Goal: Task Accomplishment & Management: Use online tool/utility

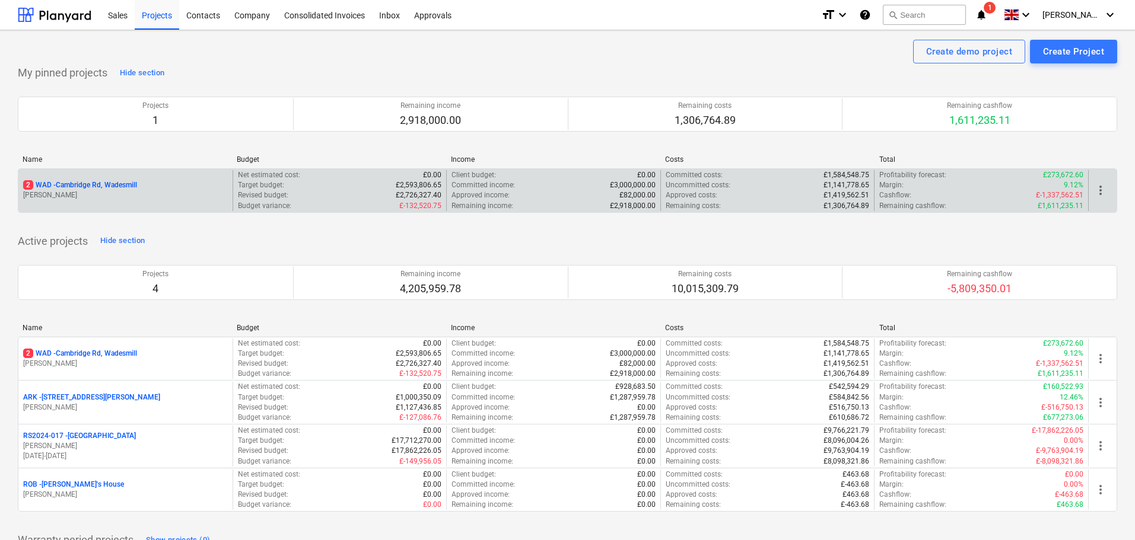
click at [109, 186] on p "2 WAD - Cambridge Rd, Wadesmill" at bounding box center [80, 185] width 114 height 10
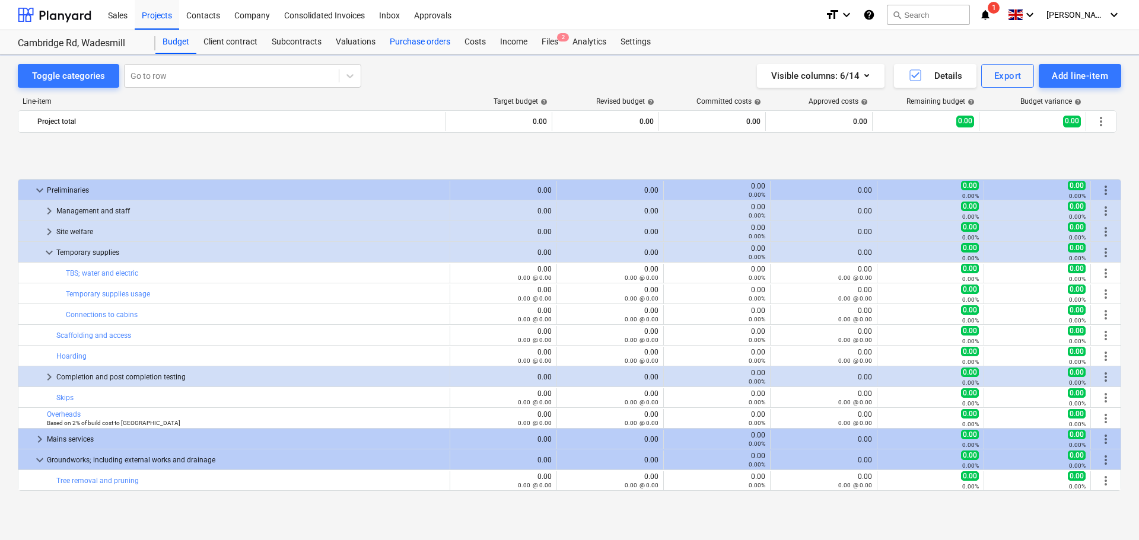
click at [413, 42] on div "Purchase orders" at bounding box center [420, 42] width 75 height 24
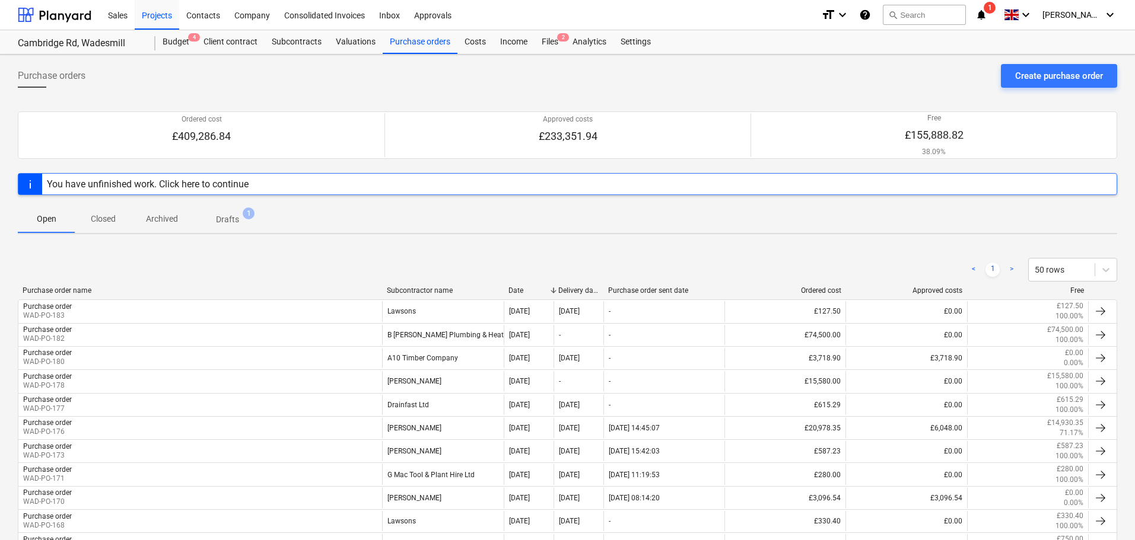
click at [418, 291] on div "Subcontractor name" at bounding box center [443, 290] width 112 height 8
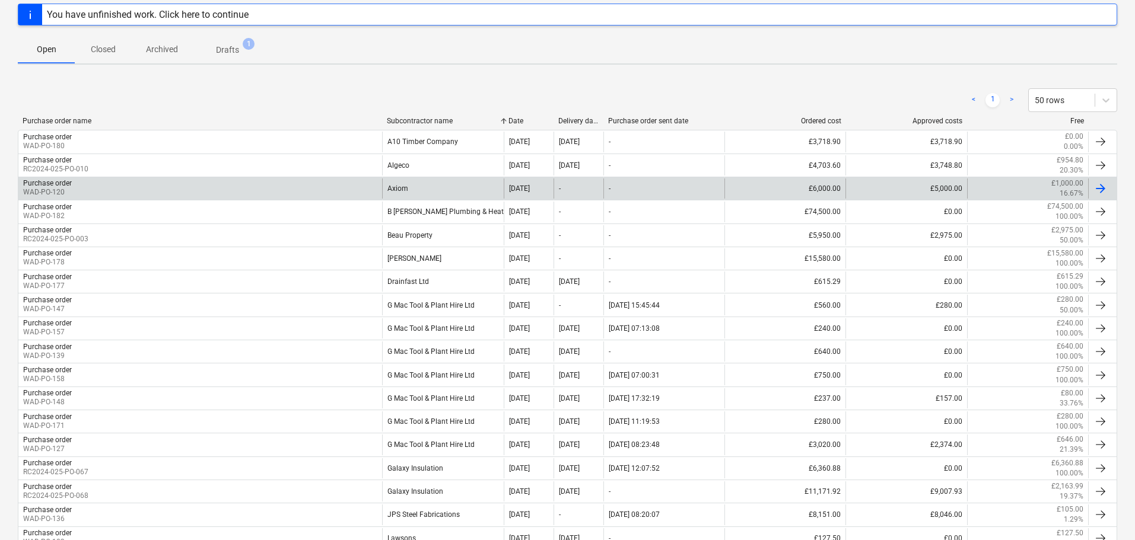
scroll to position [178, 0]
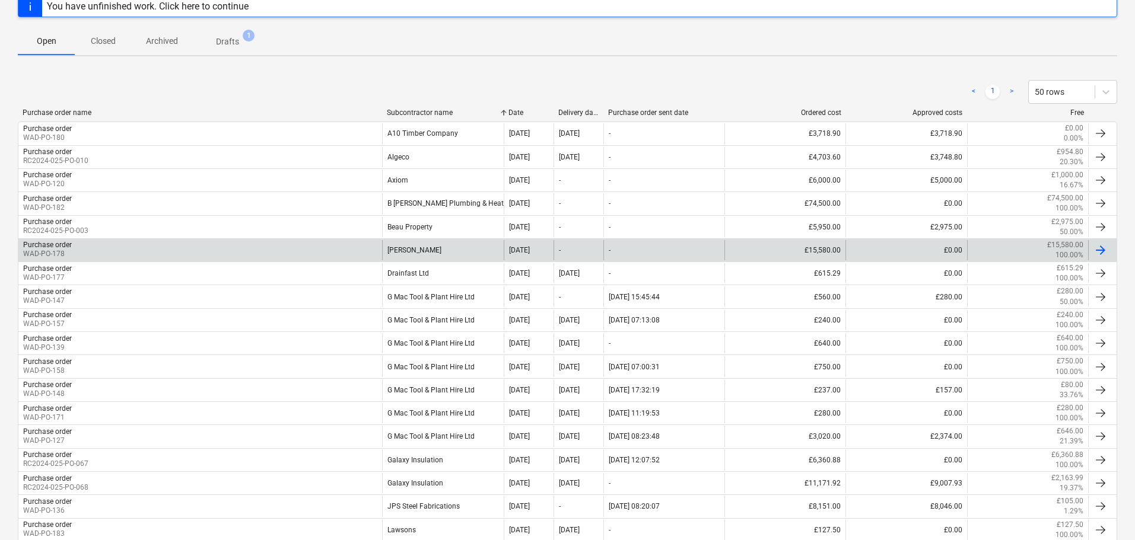
click at [170, 257] on div "Purchase order WAD-PO-178" at bounding box center [200, 250] width 364 height 20
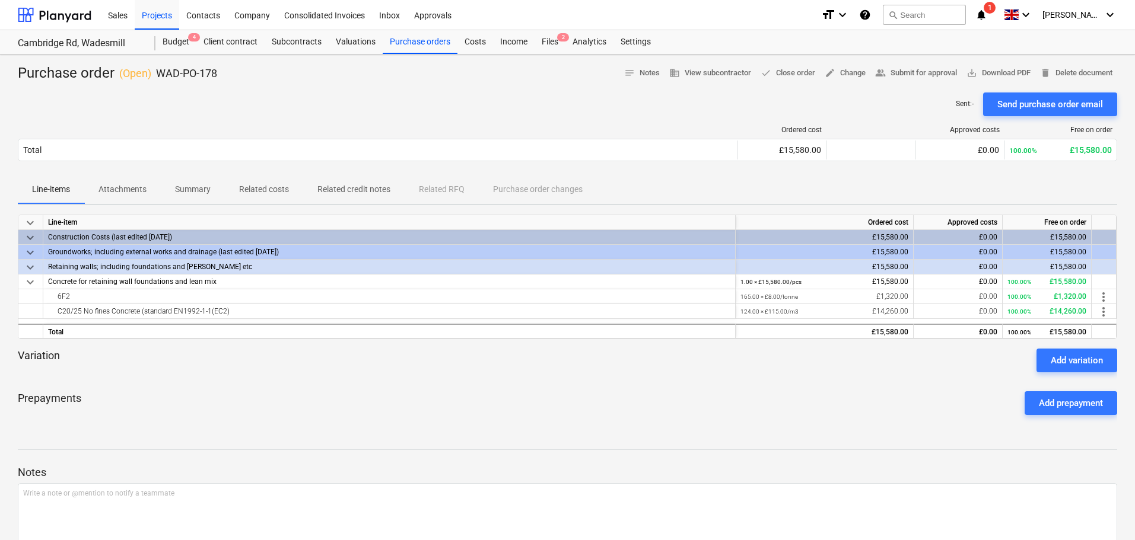
click at [987, 11] on icon "notifications" at bounding box center [981, 15] width 12 height 14
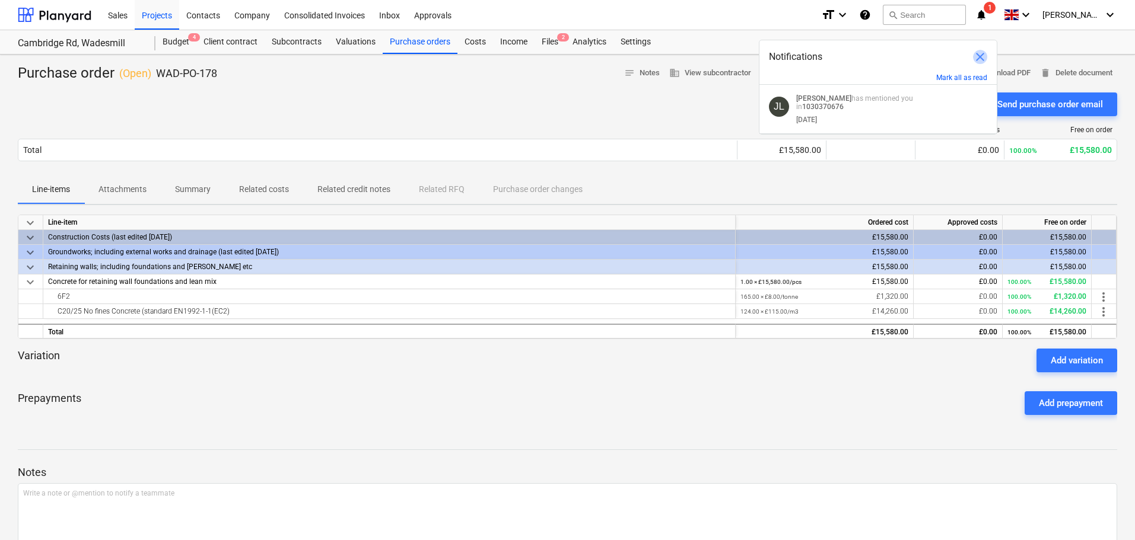
click at [980, 60] on span "close" at bounding box center [980, 57] width 14 height 14
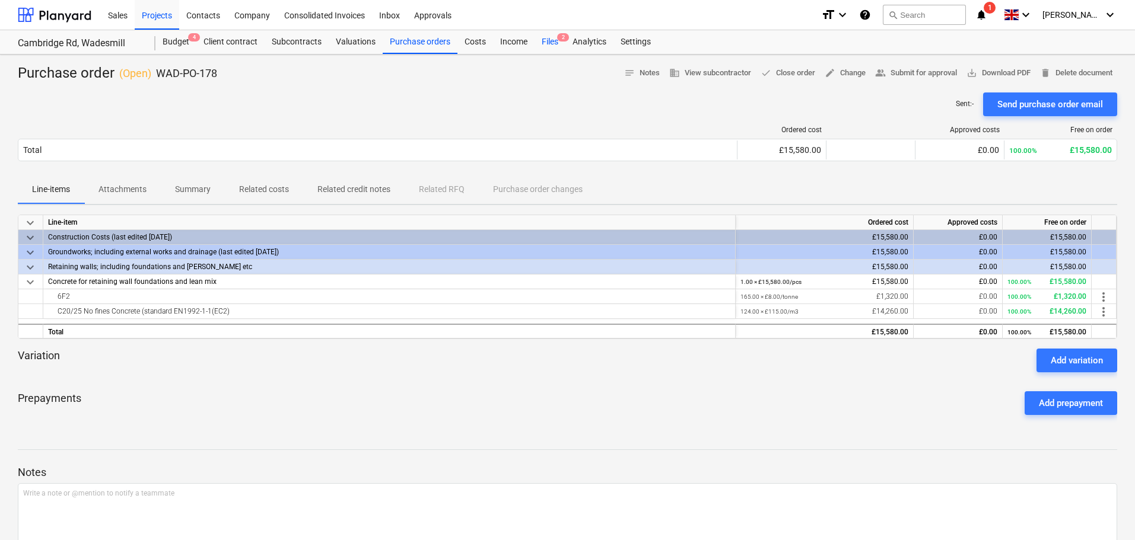
click at [547, 40] on div "Files 2" at bounding box center [549, 42] width 31 height 24
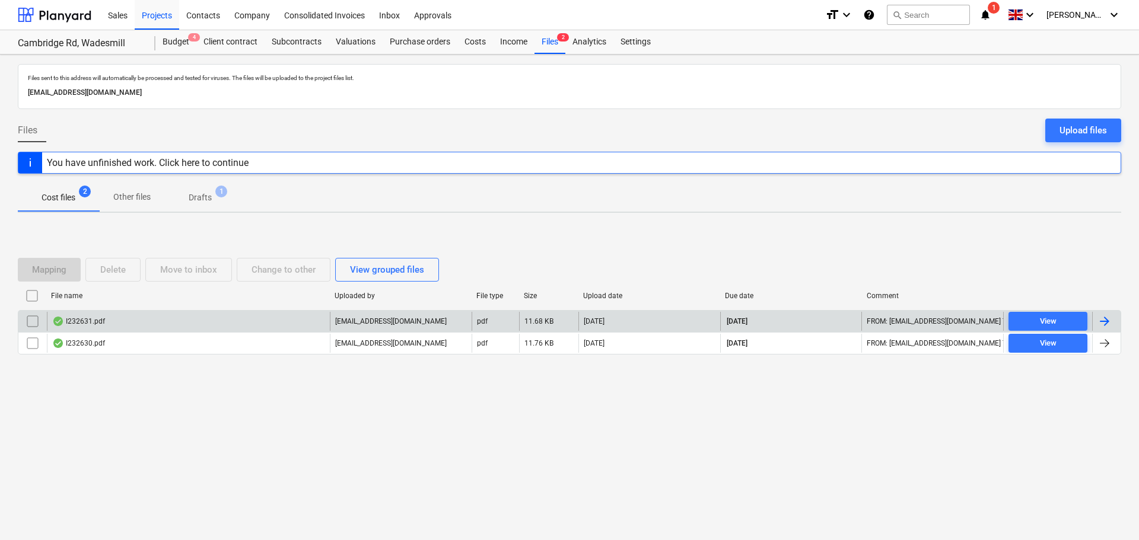
click at [85, 319] on div "I232631.pdf" at bounding box center [78, 321] width 53 height 9
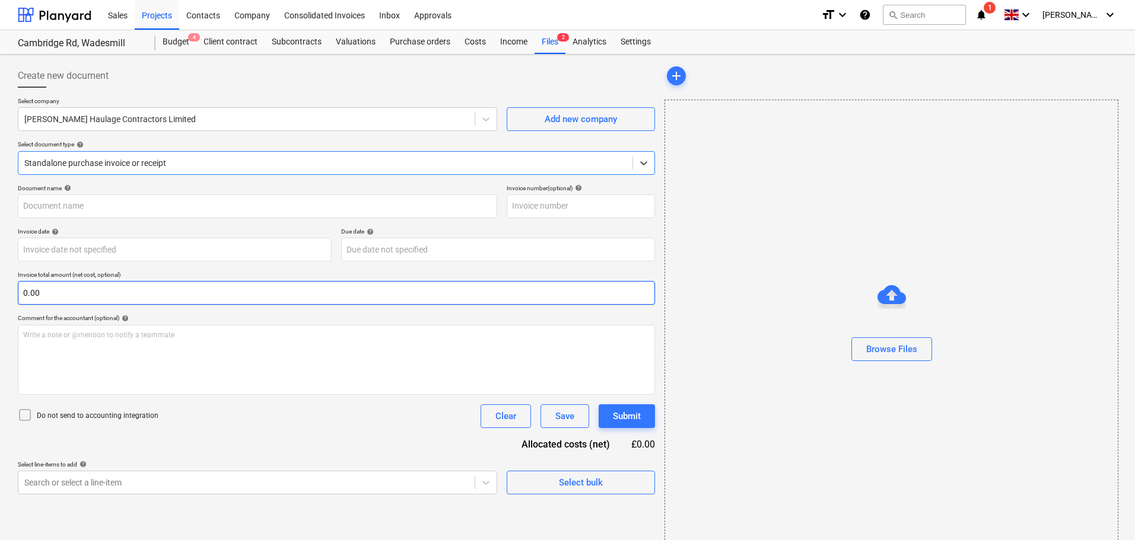
type input "BM232631"
type input "[DATE]"
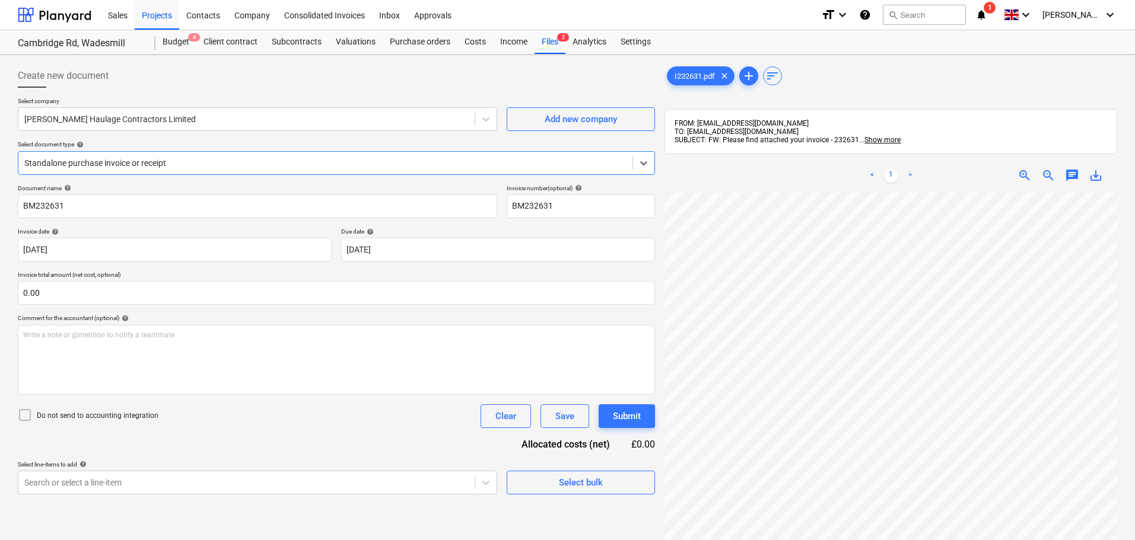
click at [129, 160] on div at bounding box center [325, 163] width 602 height 12
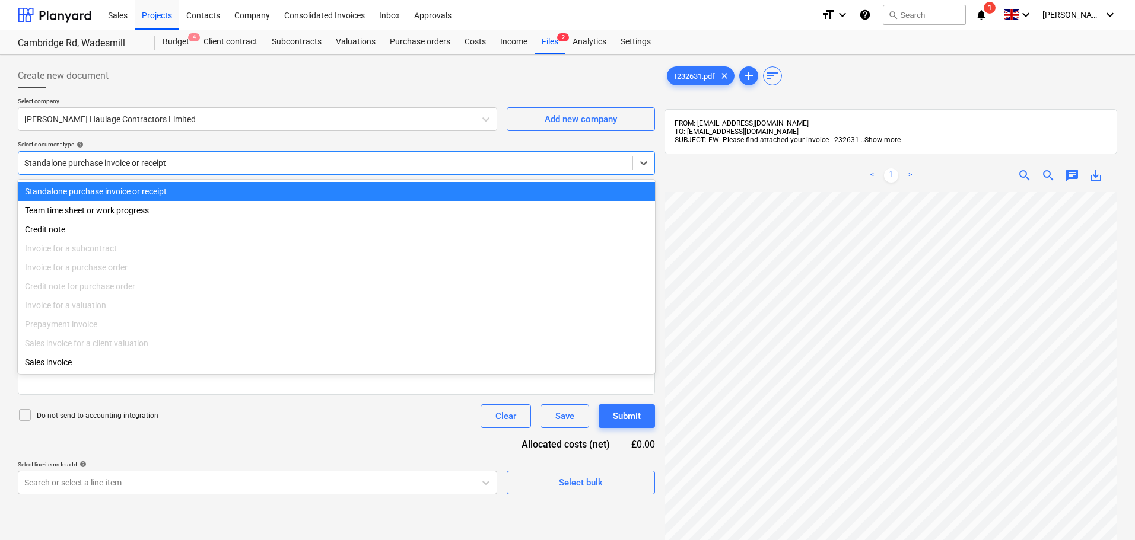
click at [129, 160] on div at bounding box center [325, 163] width 602 height 12
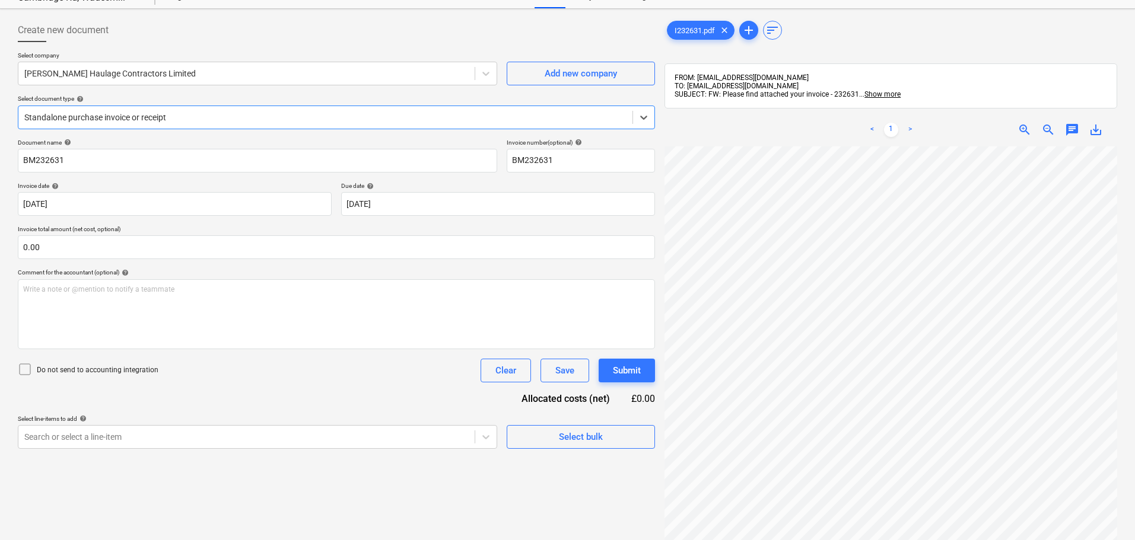
scroll to position [59, 0]
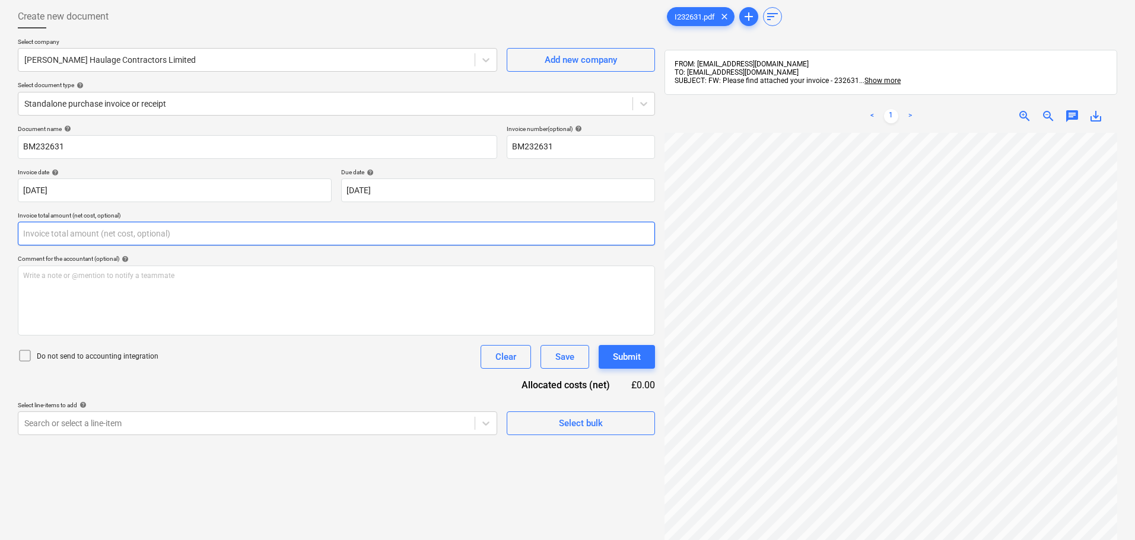
click at [61, 232] on input "text" at bounding box center [336, 234] width 637 height 24
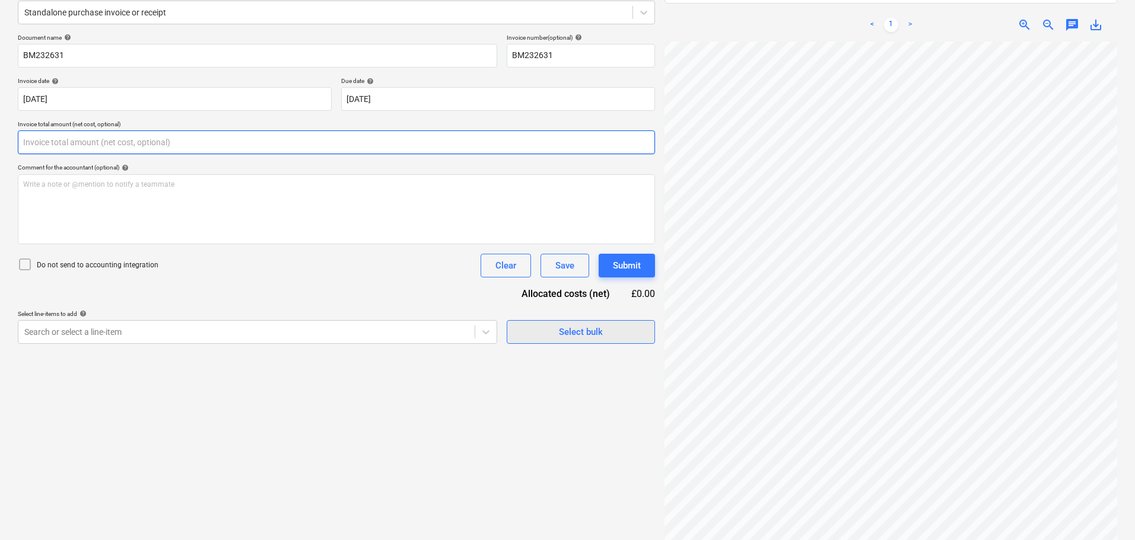
scroll to position [168, 0]
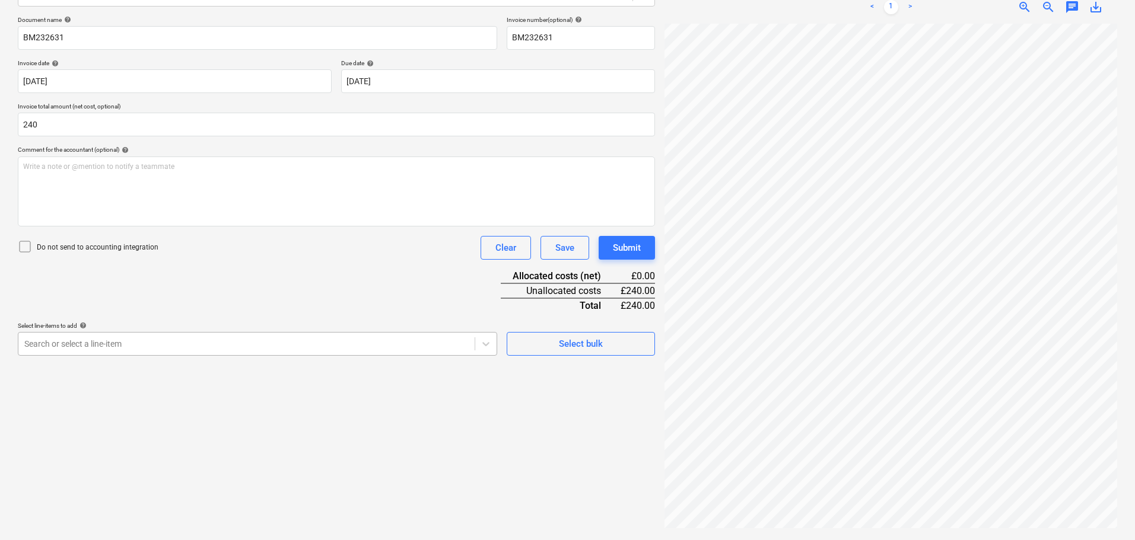
type input "240.00"
click at [184, 346] on div at bounding box center [246, 344] width 444 height 12
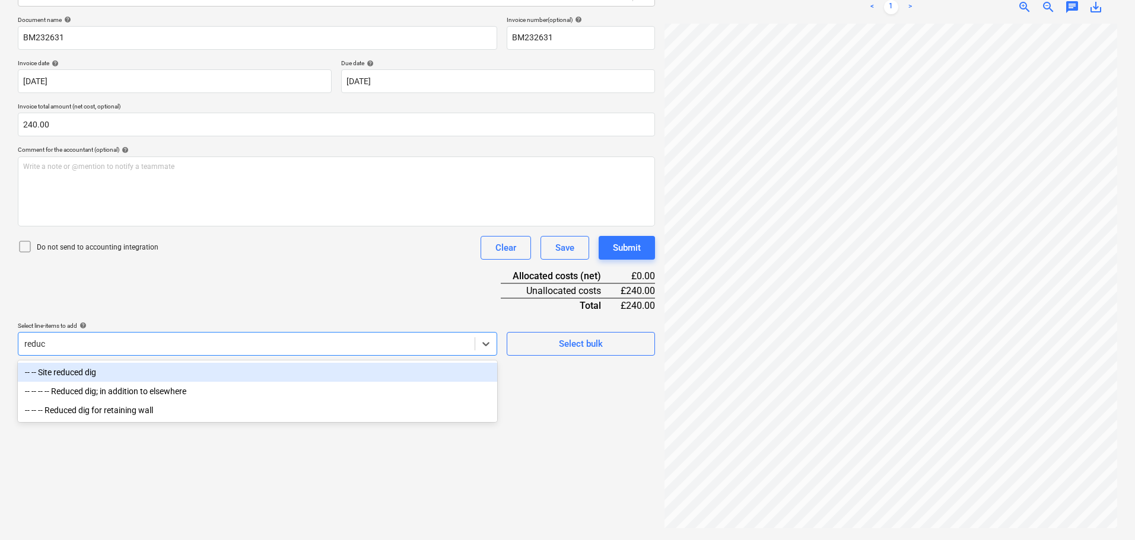
type input "reduce"
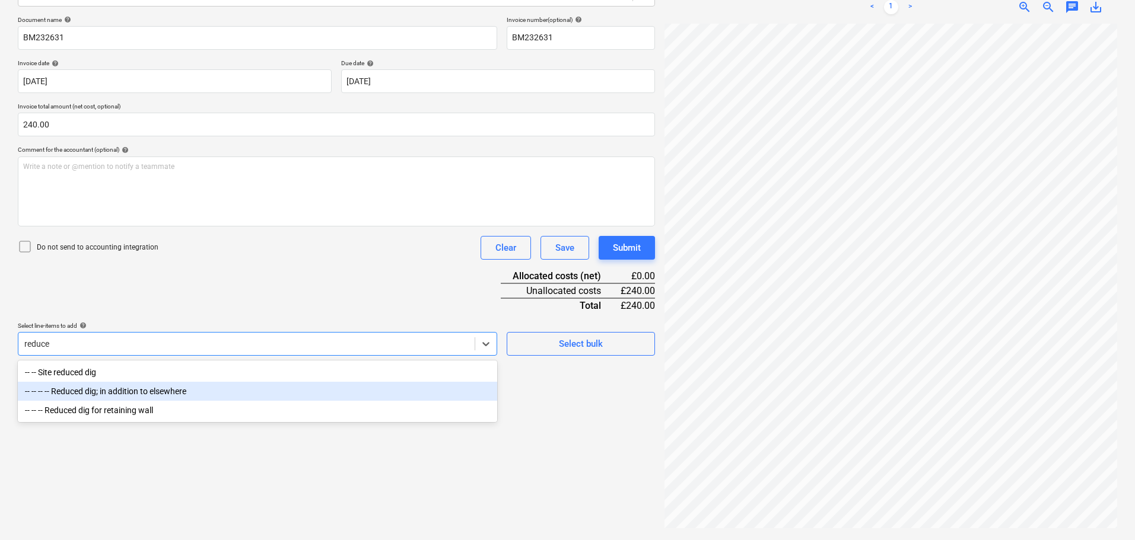
click at [151, 393] on div "-- -- -- -- Reduced dig; in addition to elsewhere" at bounding box center [257, 391] width 479 height 19
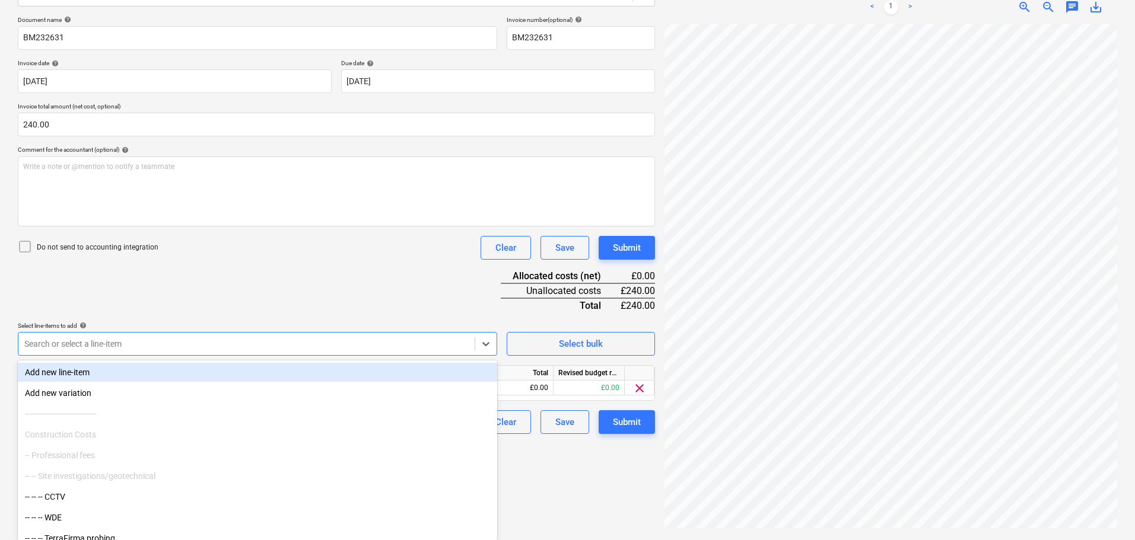
click at [300, 271] on div "Document name help BM232631 Invoice number (optional) help BM232631 Invoice dat…" at bounding box center [336, 225] width 637 height 418
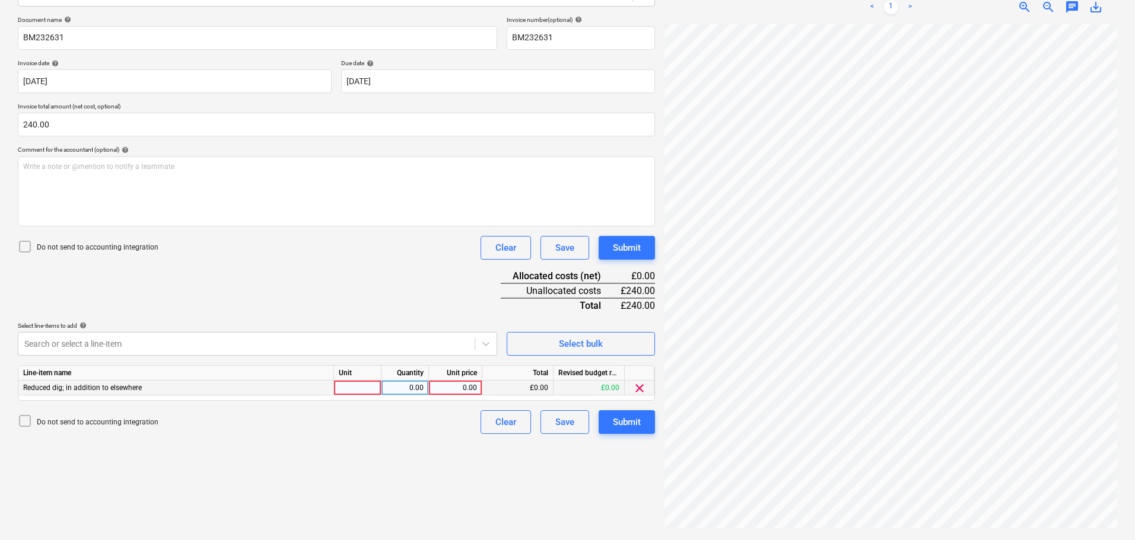
click at [451, 387] on div "0.00" at bounding box center [455, 388] width 43 height 15
type input "240"
click at [395, 298] on div "Document name help BM232631 Invoice number (optional) help BM232631 Invoice dat…" at bounding box center [336, 225] width 637 height 418
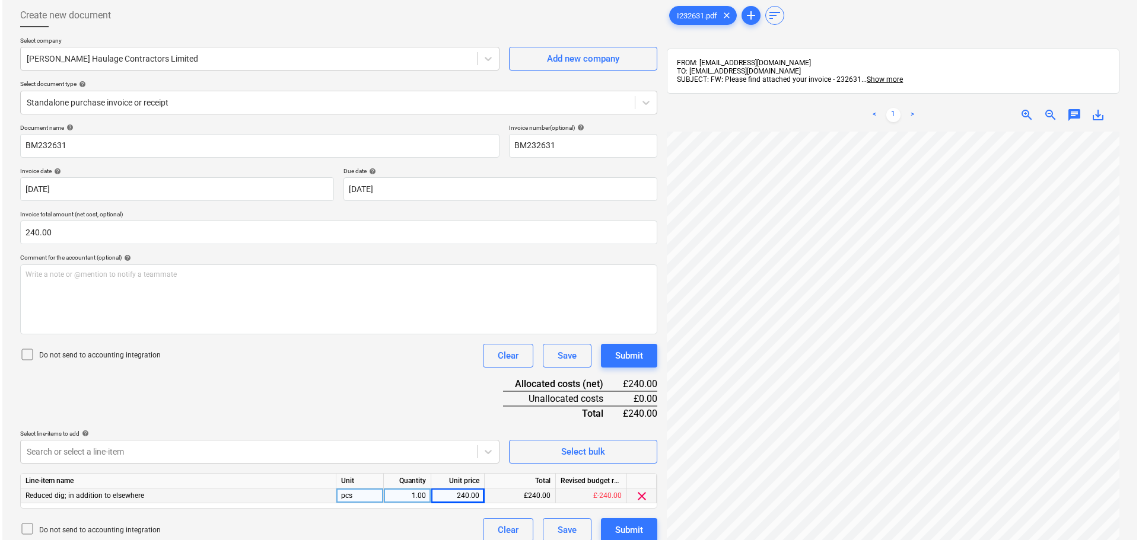
scroll to position [50, 0]
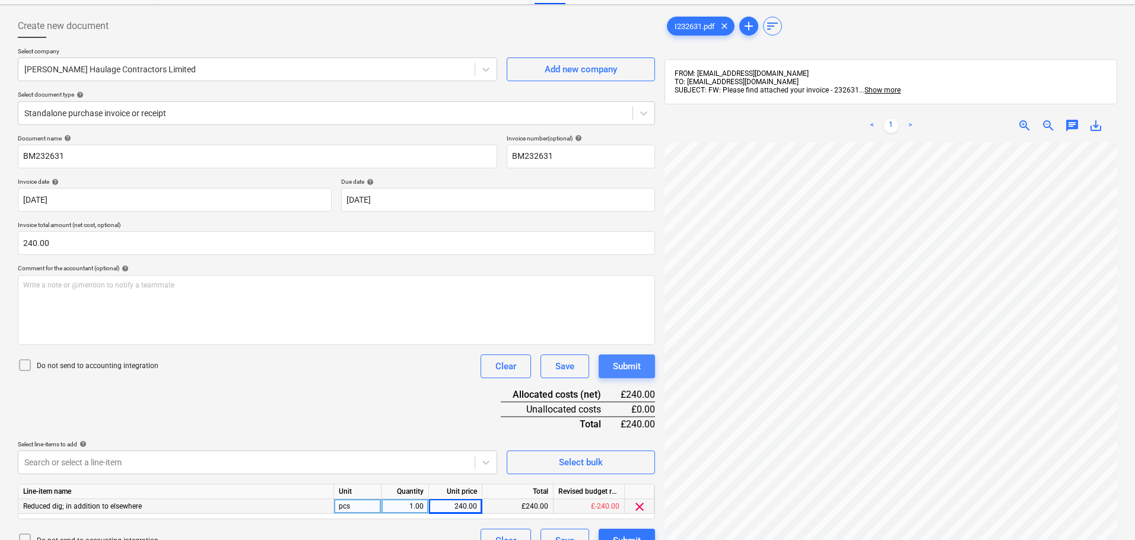
click at [634, 368] on div "Submit" at bounding box center [627, 366] width 28 height 15
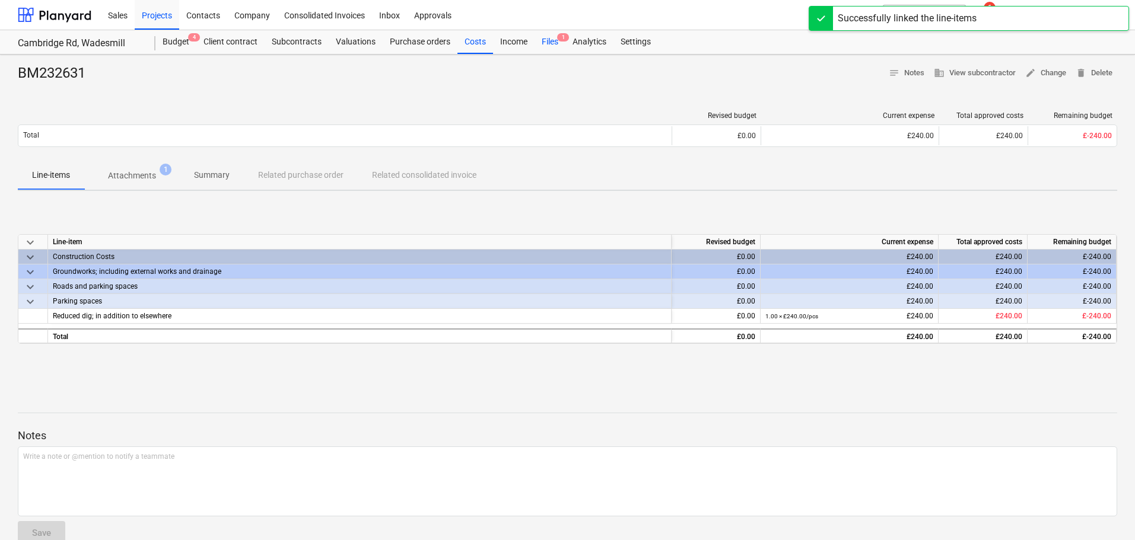
drag, startPoint x: 544, startPoint y: 42, endPoint x: 541, endPoint y: 48, distance: 6.4
click at [544, 42] on div "Files 1" at bounding box center [549, 42] width 31 height 24
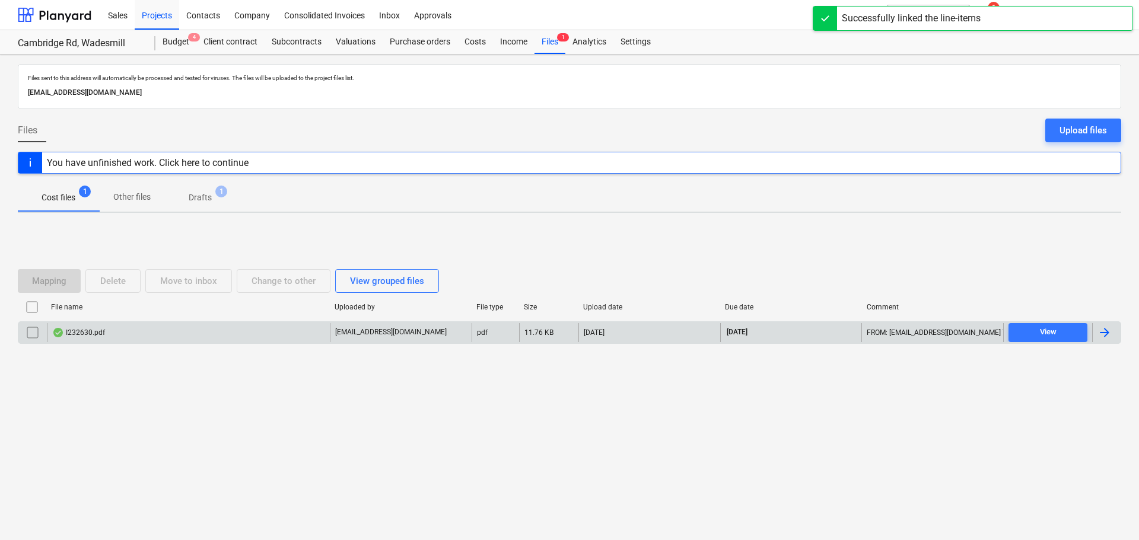
click at [97, 332] on div "I232630.pdf" at bounding box center [78, 332] width 53 height 9
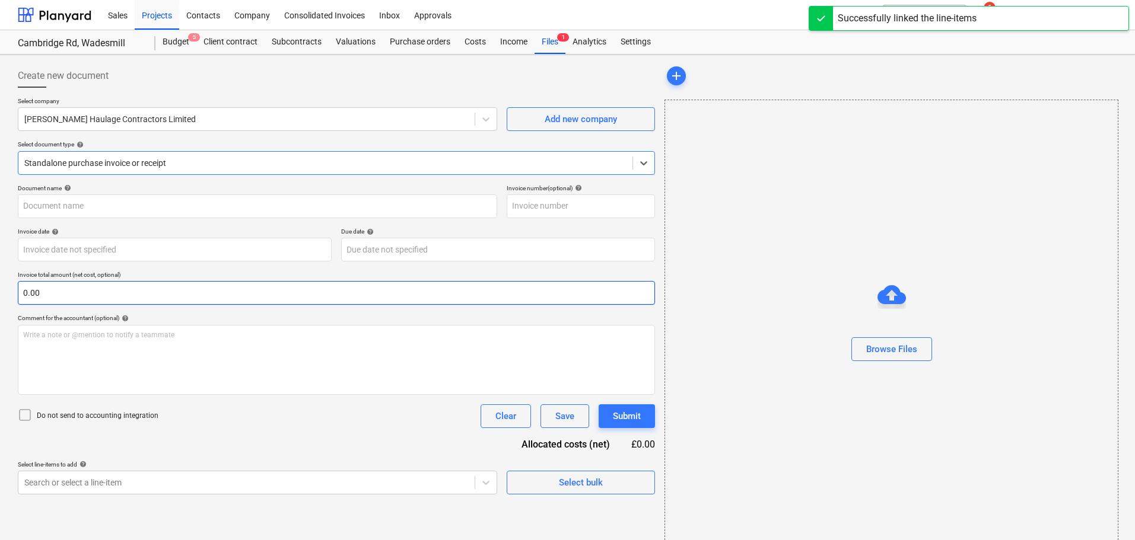
type input "BM232630"
type input "[DATE]"
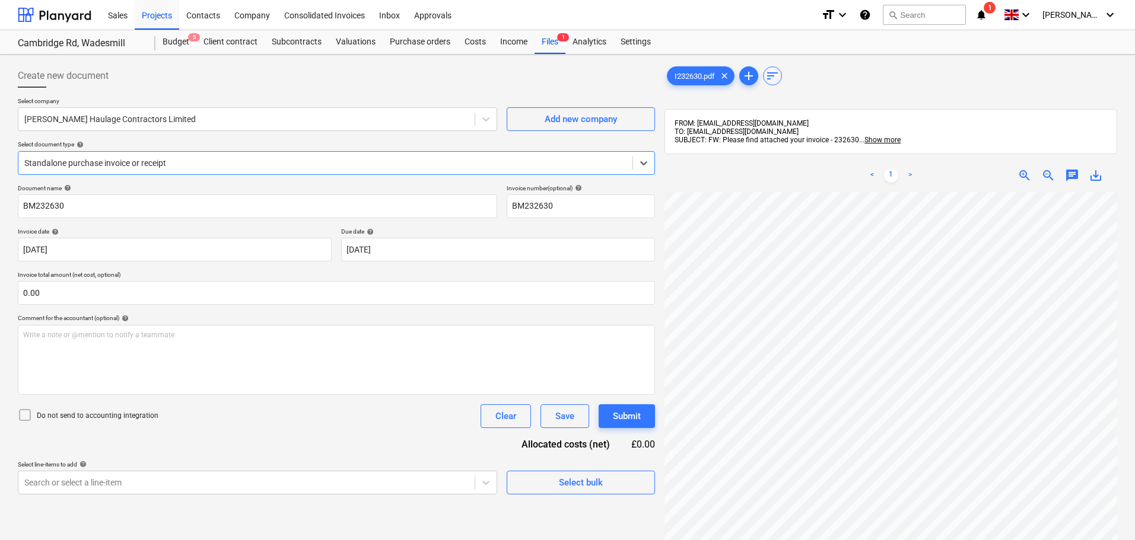
click at [125, 161] on div at bounding box center [325, 163] width 602 height 12
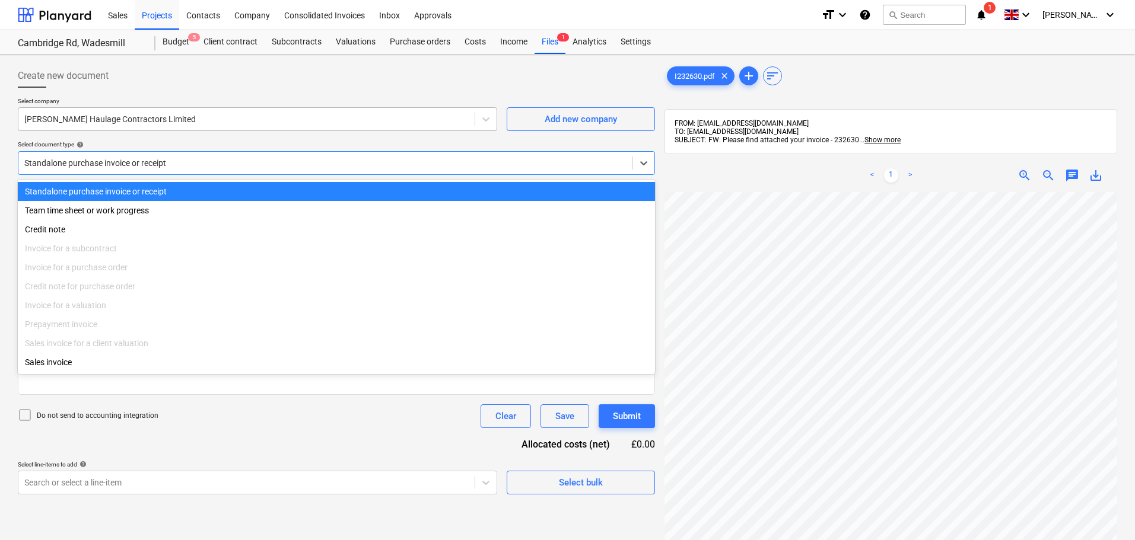
click at [141, 127] on div "[PERSON_NAME] Haulage Contractors Limited" at bounding box center [246, 119] width 456 height 17
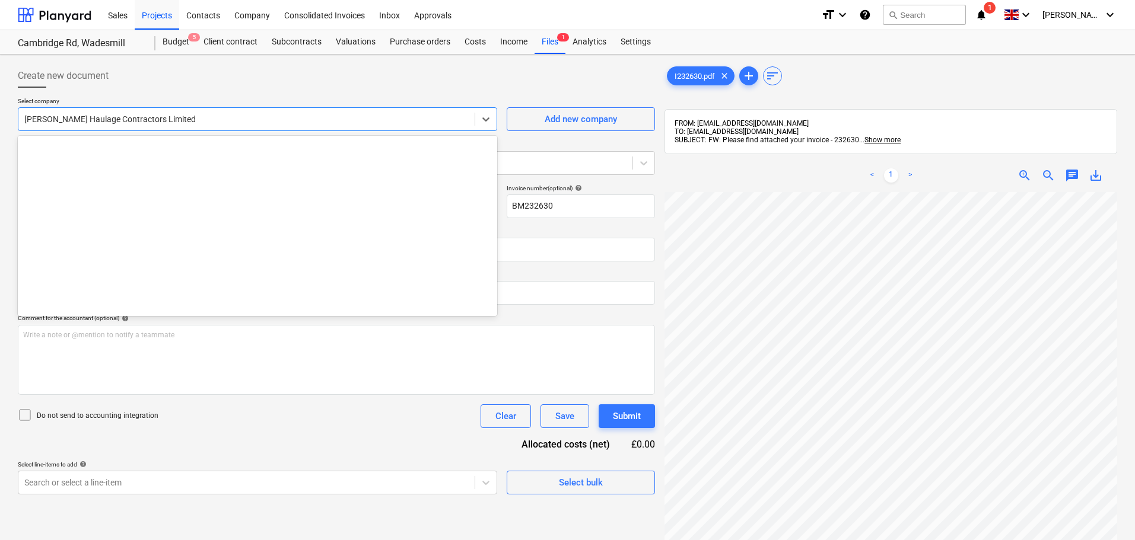
scroll to position [1059, 0]
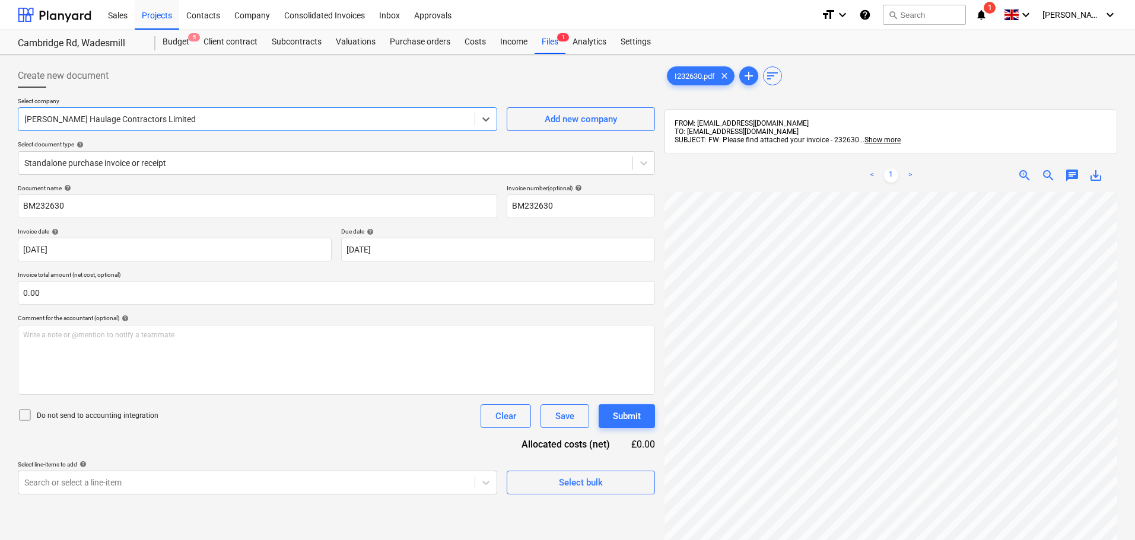
drag, startPoint x: 208, startPoint y: 120, endPoint x: -15, endPoint y: 116, distance: 223.0
click at [0, 116] on html "Sales Projects Contacts Company Consolidated Invoices Inbox Approvals format_si…" at bounding box center [567, 270] width 1135 height 540
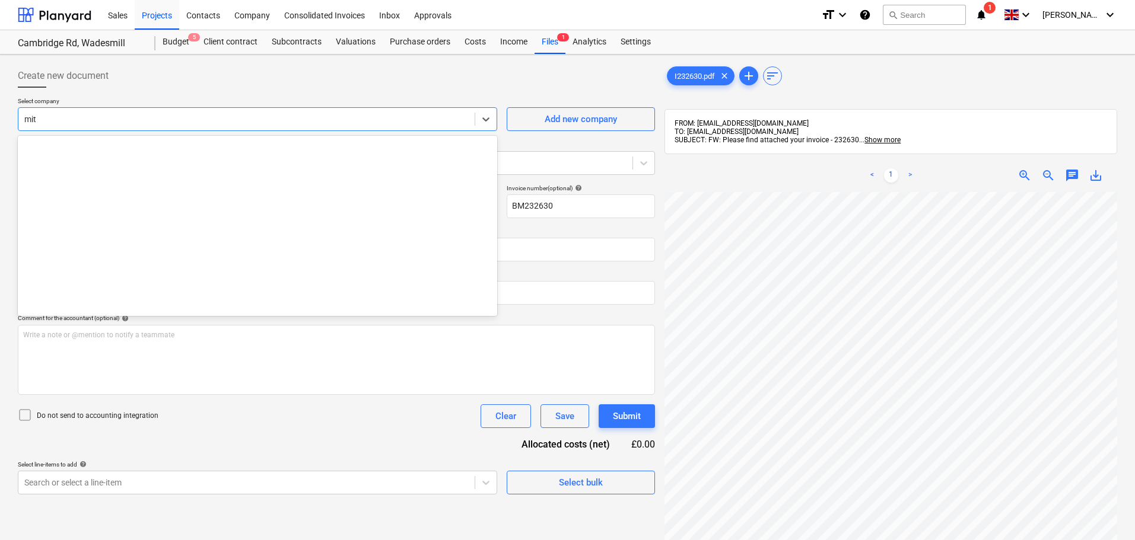
scroll to position [777, 0]
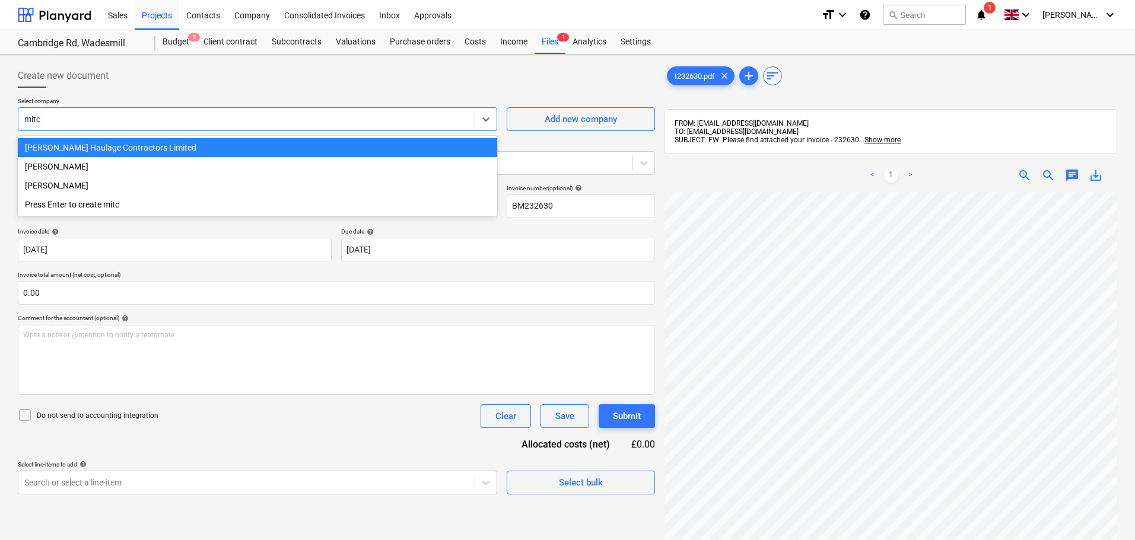
type input "[PERSON_NAME]"
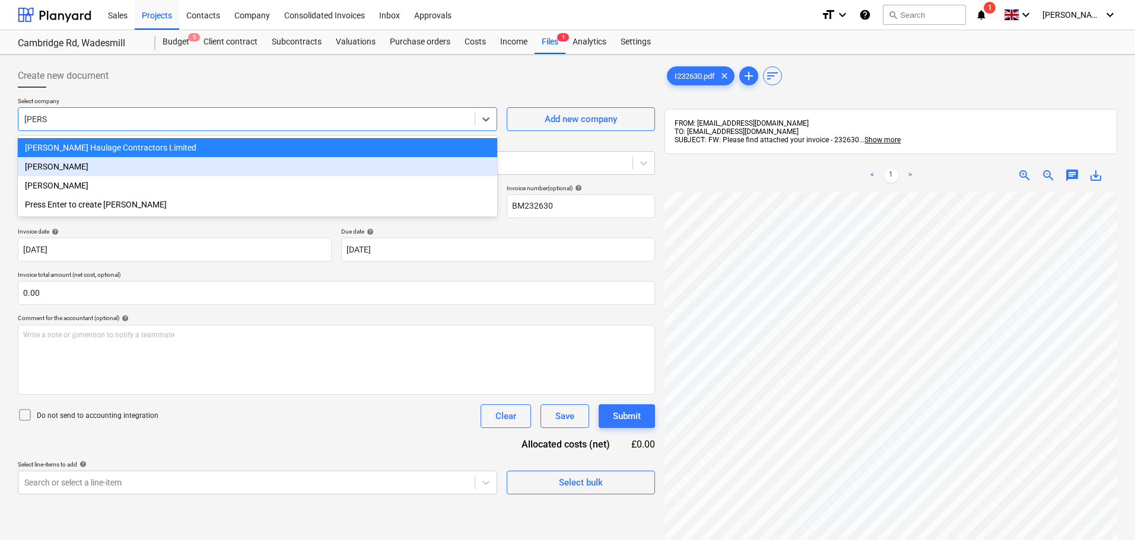
click at [79, 171] on div "[PERSON_NAME]" at bounding box center [257, 166] width 479 height 19
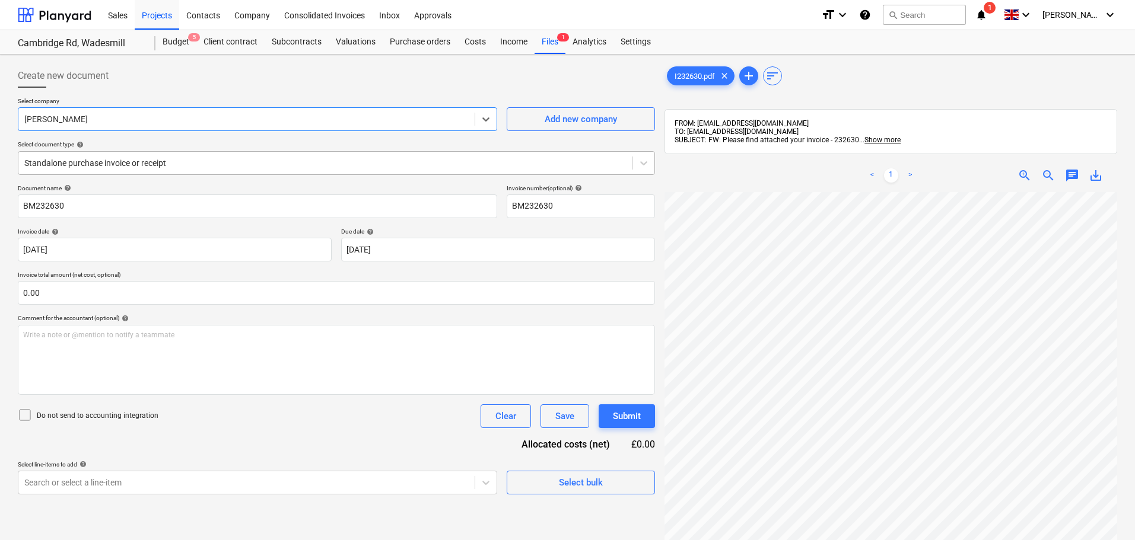
click at [142, 165] on div at bounding box center [325, 163] width 602 height 12
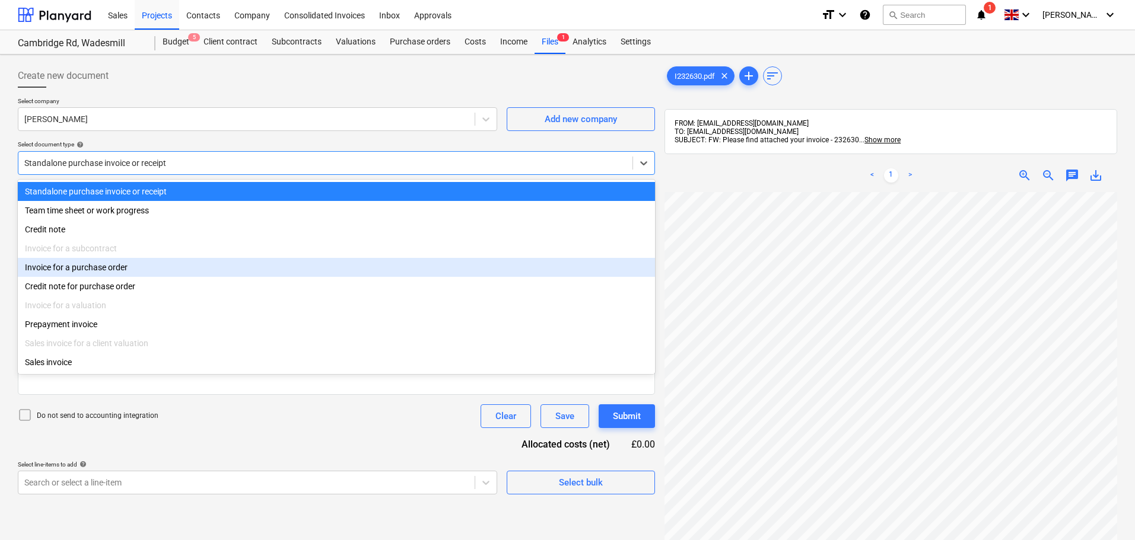
click at [104, 267] on div "Invoice for a purchase order" at bounding box center [336, 267] width 637 height 19
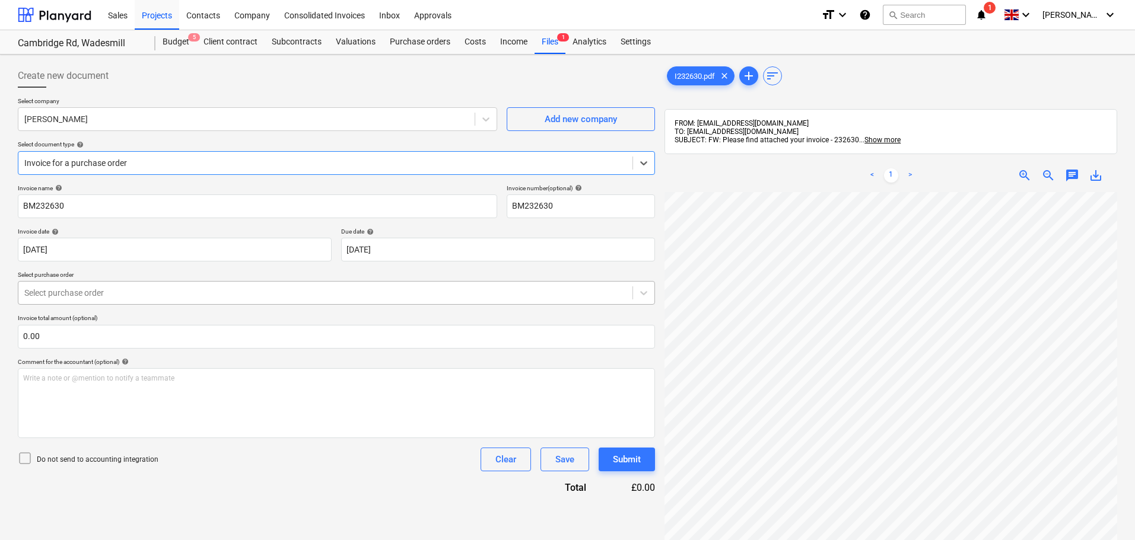
click at [101, 292] on div at bounding box center [325, 293] width 602 height 12
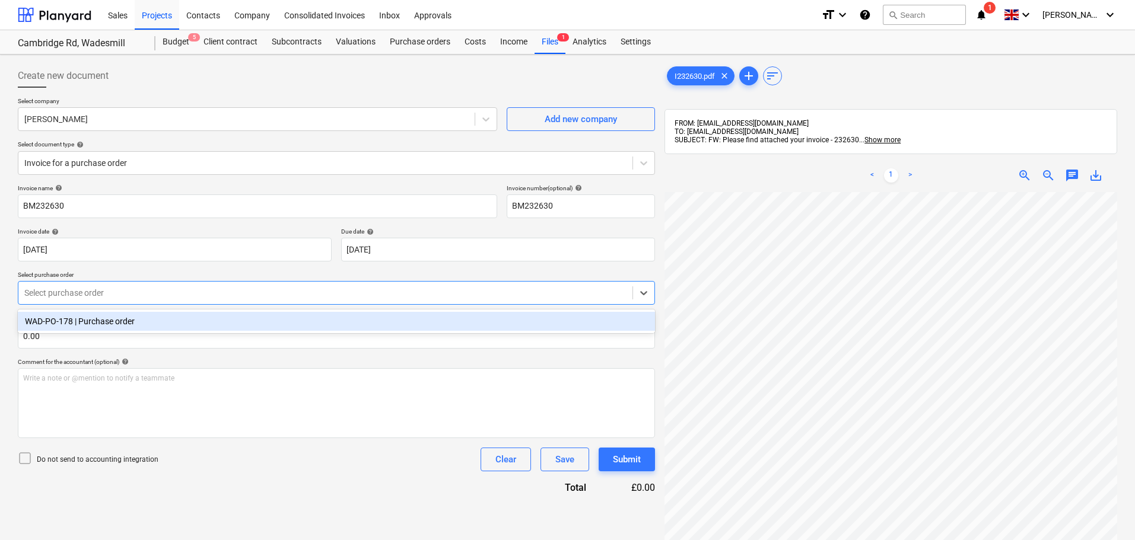
click at [101, 323] on div "WAD-PO-178 | Purchase order" at bounding box center [336, 321] width 637 height 19
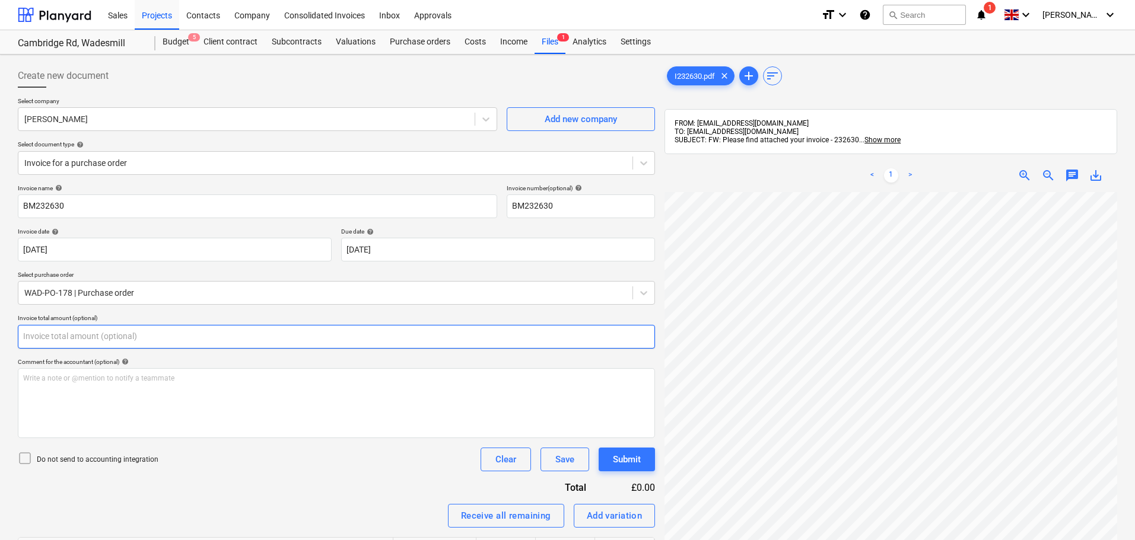
click at [109, 336] on input "text" at bounding box center [336, 337] width 637 height 24
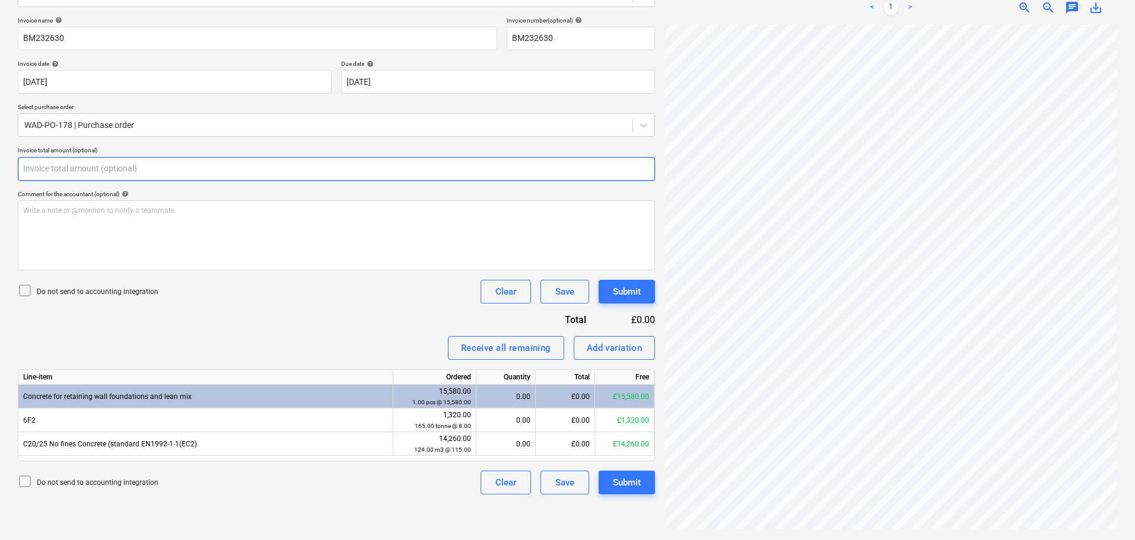
scroll to position [168, 0]
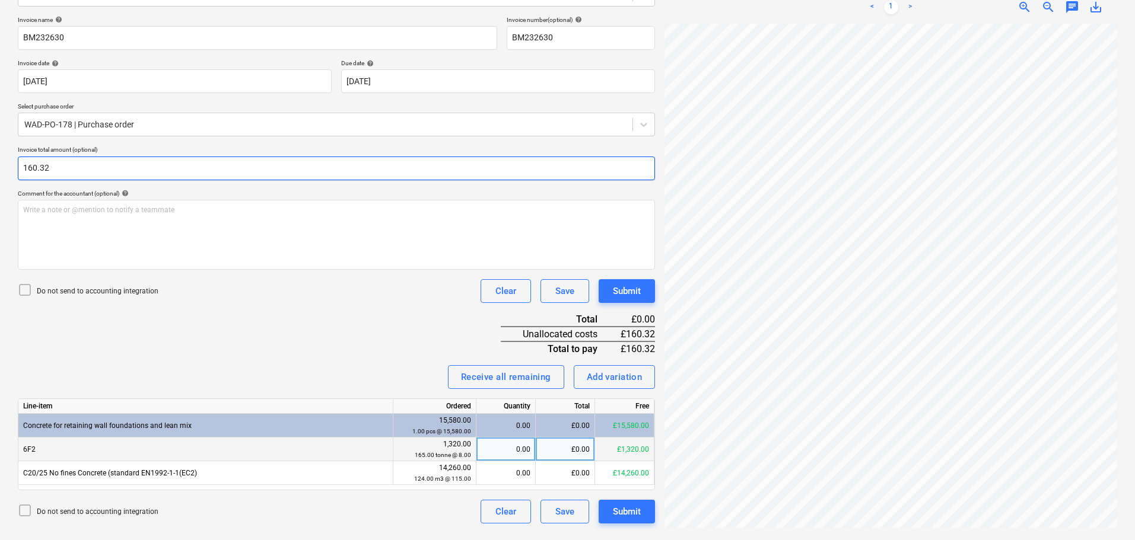
type input "160.32"
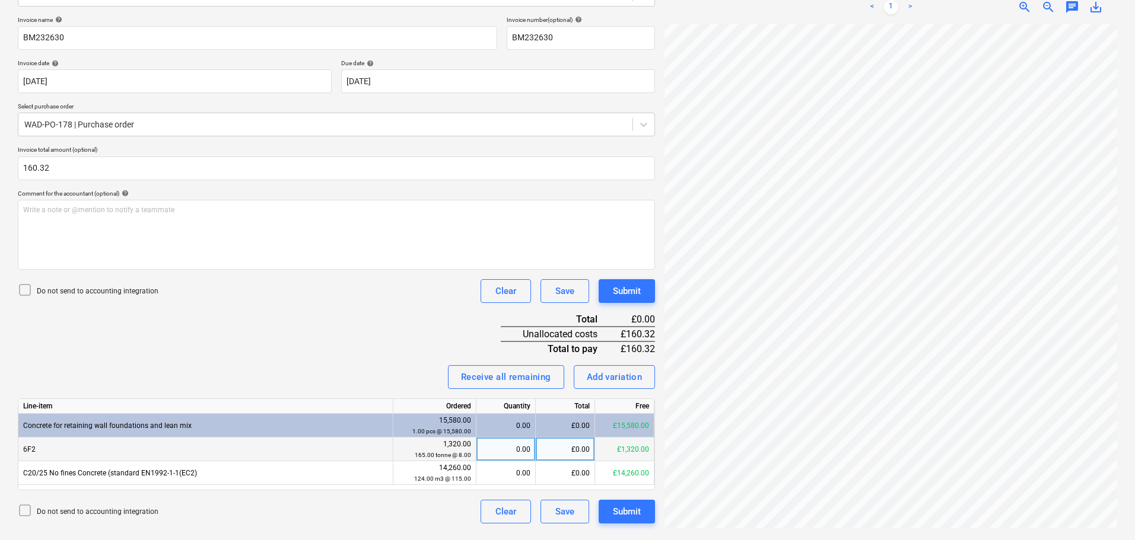
click at [563, 447] on div "£0.00" at bounding box center [565, 450] width 59 height 24
type input "160.32"
click at [273, 308] on div "Invoice name help BM232630 Invoice number (optional) help BM232630 Invoice date…" at bounding box center [336, 270] width 637 height 508
click at [625, 288] on div "Submit" at bounding box center [627, 291] width 28 height 15
